Goal: Task Accomplishment & Management: Use online tool/utility

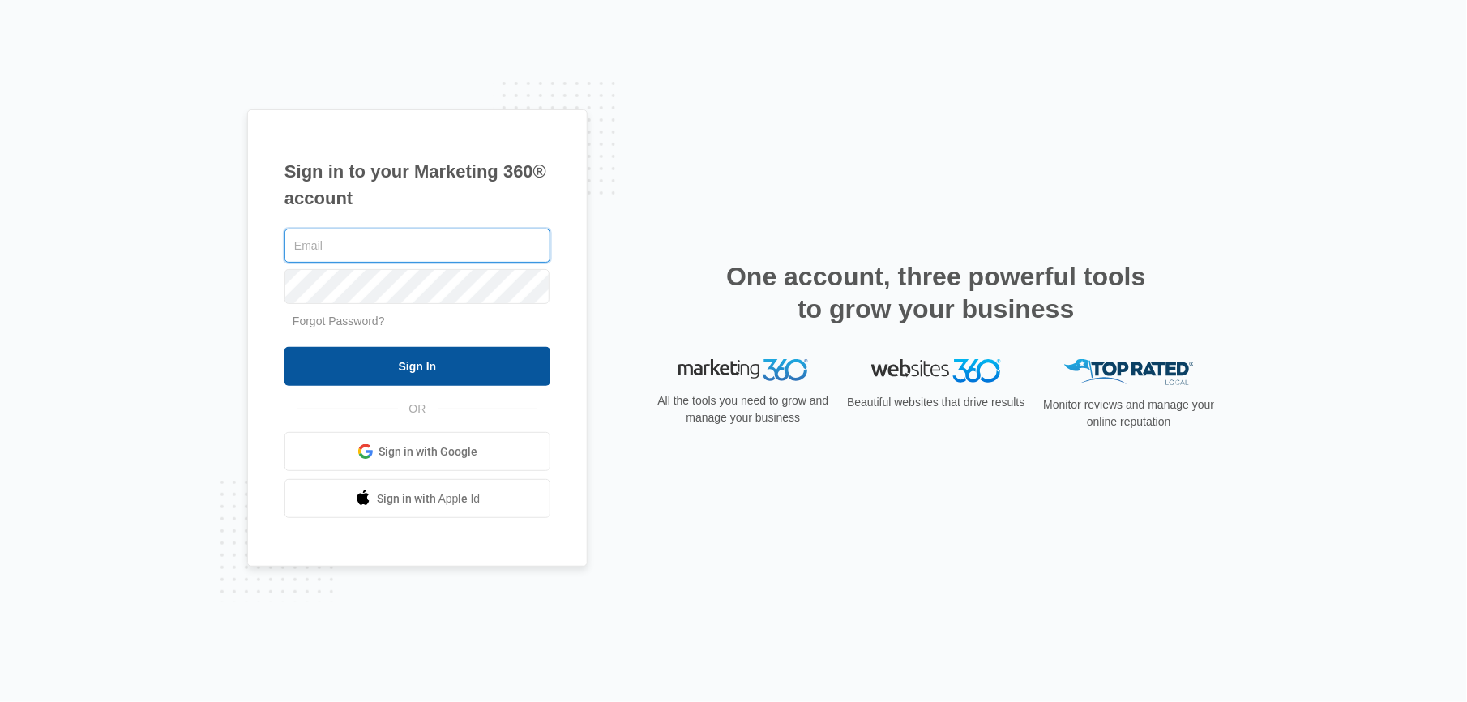
type input "[PERSON_NAME][EMAIL_ADDRESS][DOMAIN_NAME]"
click at [412, 374] on input "Sign In" at bounding box center [418, 366] width 266 height 39
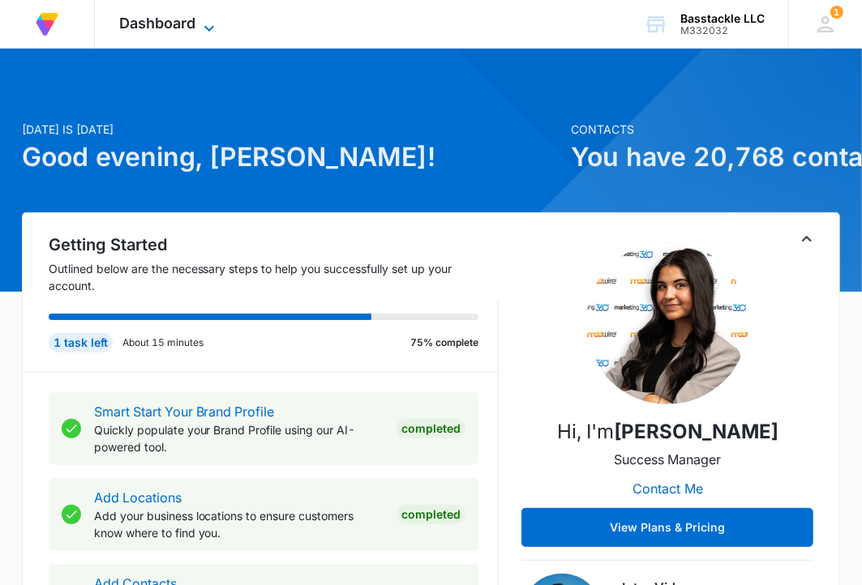
click at [173, 18] on span "Dashboard" at bounding box center [157, 23] width 76 height 17
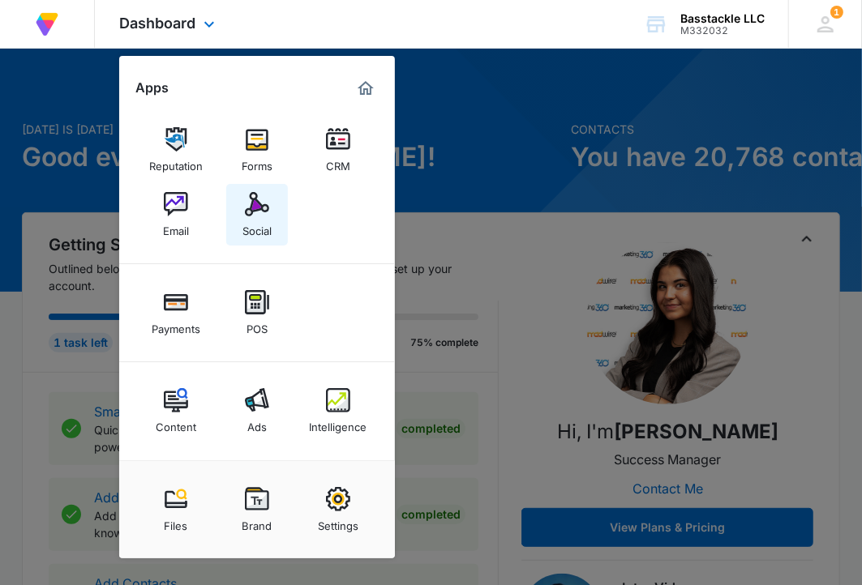
click at [255, 214] on img at bounding box center [257, 204] width 24 height 24
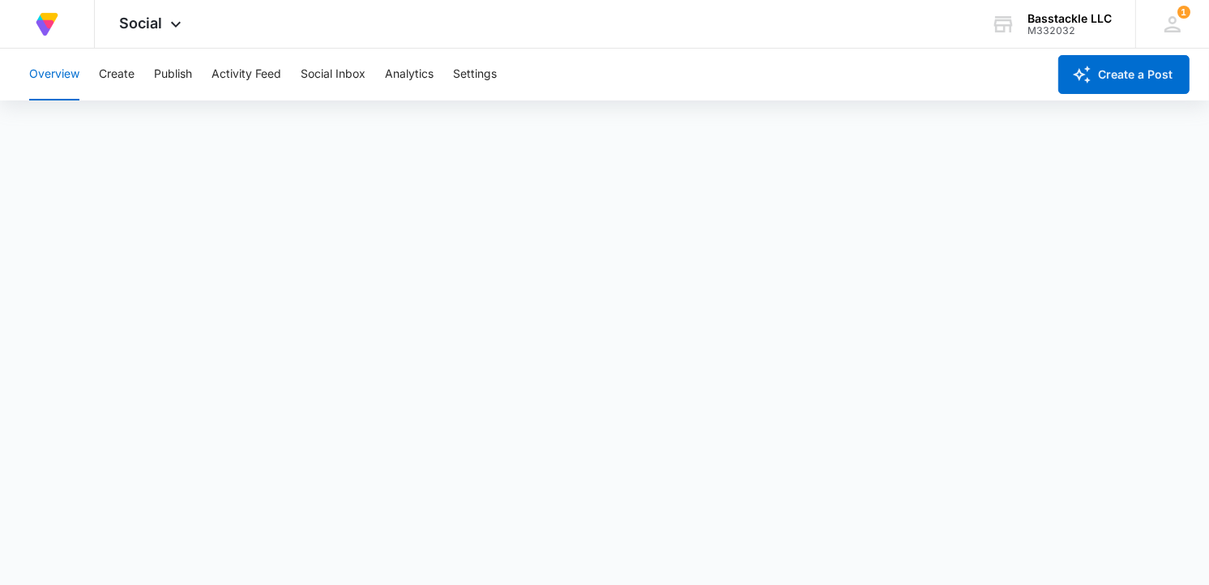
scroll to position [5, 0]
click at [125, 78] on button "Create" at bounding box center [117, 75] width 36 height 52
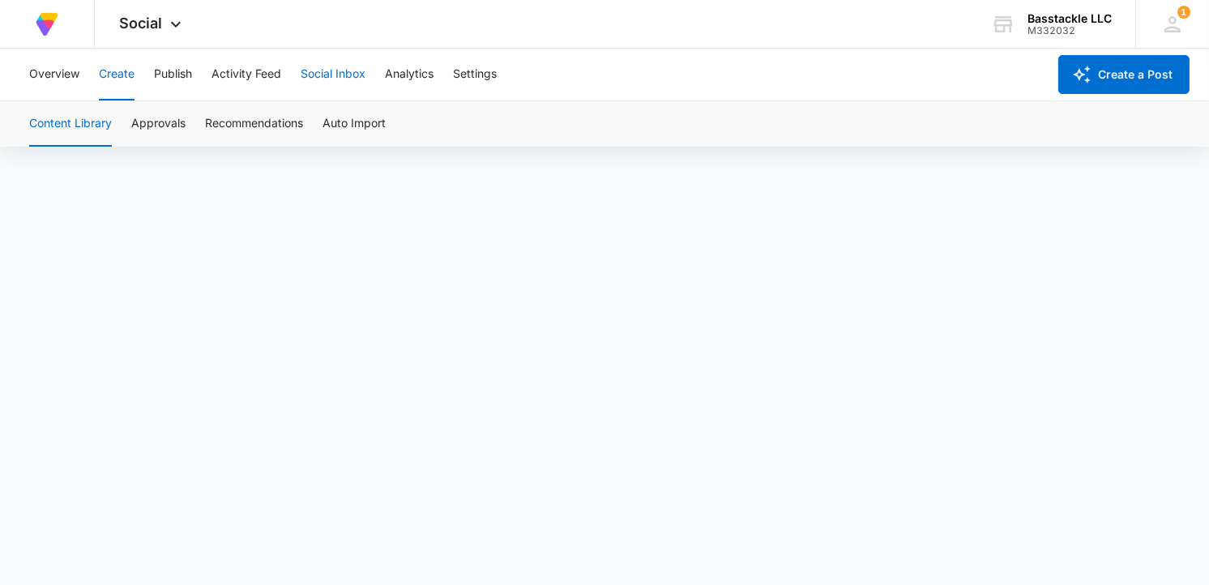
scroll to position [12, 0]
